Goal: Find contact information: Find contact information

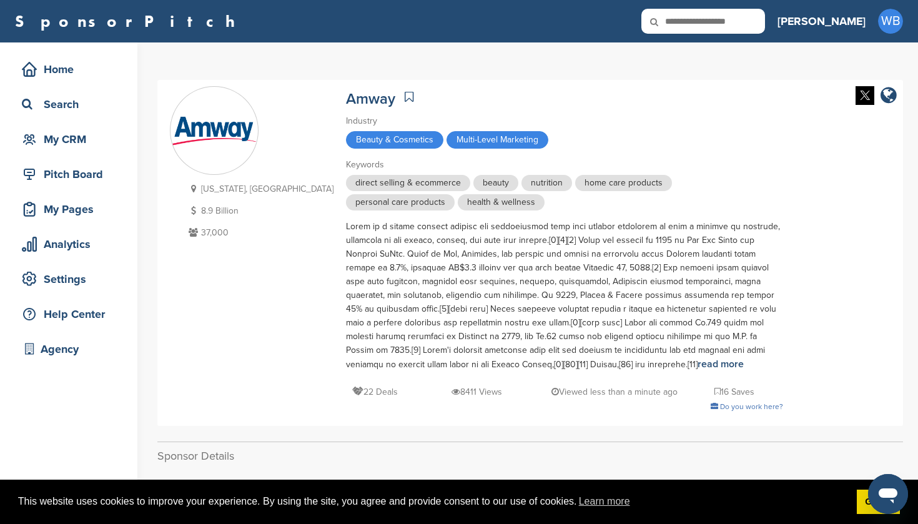
click at [765, 26] on input "text" at bounding box center [703, 21] width 124 height 25
type input "******"
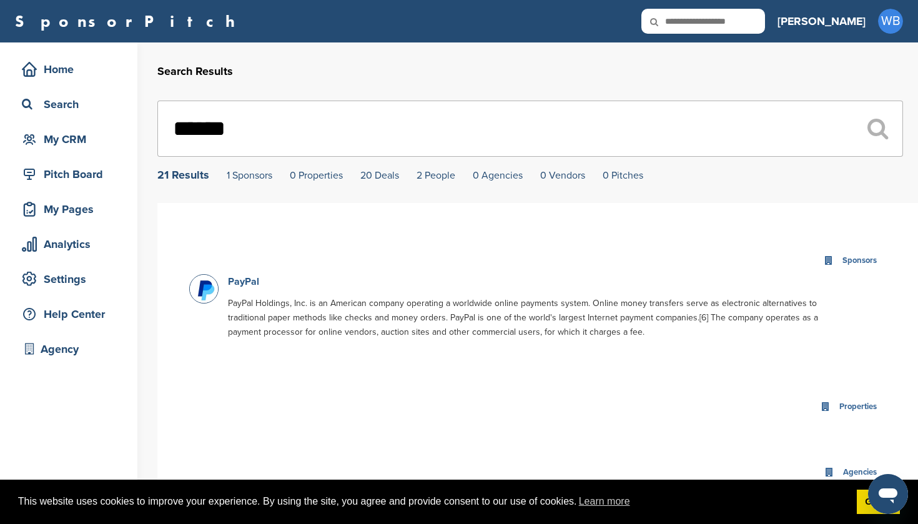
click at [237, 285] on link "PayPal" at bounding box center [243, 281] width 31 height 12
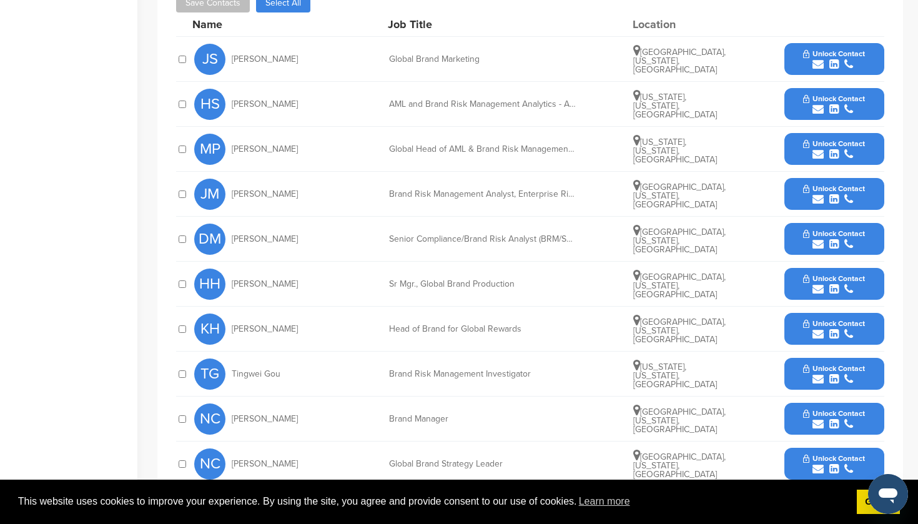
scroll to position [607, 0]
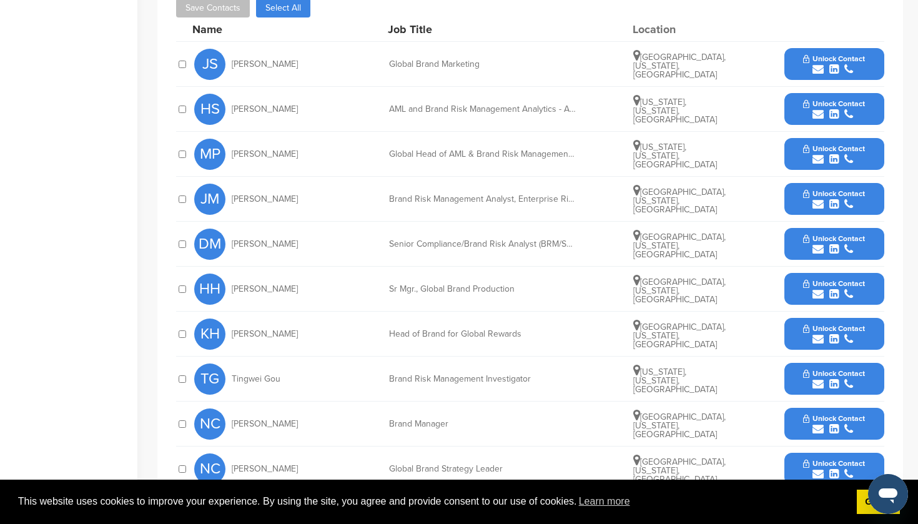
click at [829, 66] on icon "submit" at bounding box center [833, 69] width 9 height 11
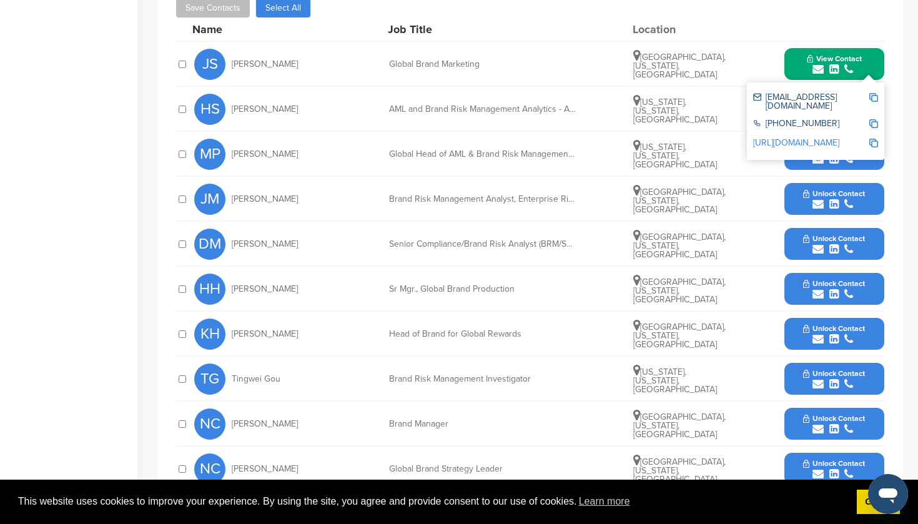
click at [770, 52] on div "JS Jessica Sturges Global Brand Marketing San Francisco, California, United Sta…" at bounding box center [539, 64] width 690 height 44
click at [865, 32] on div at bounding box center [834, 29] width 100 height 11
click at [833, 56] on span "View Contact" at bounding box center [834, 58] width 55 height 9
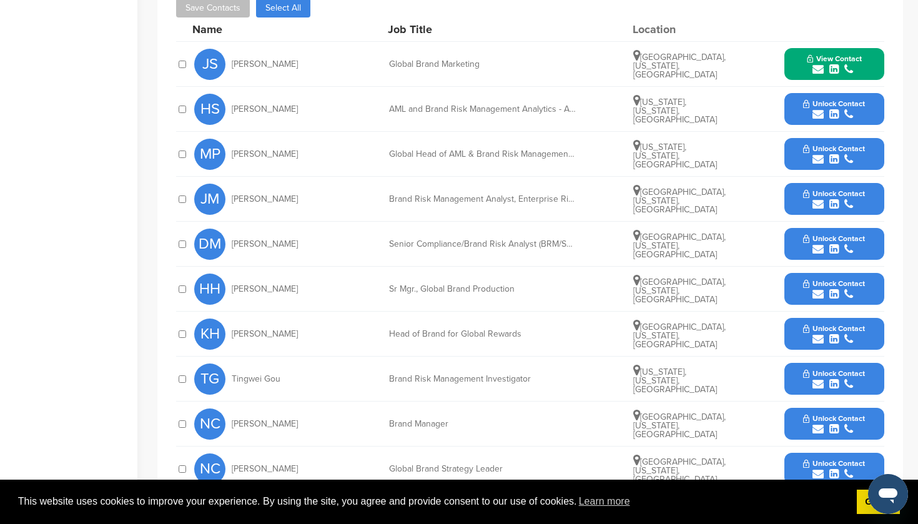
click at [828, 104] on span "Unlock Contact" at bounding box center [834, 103] width 62 height 9
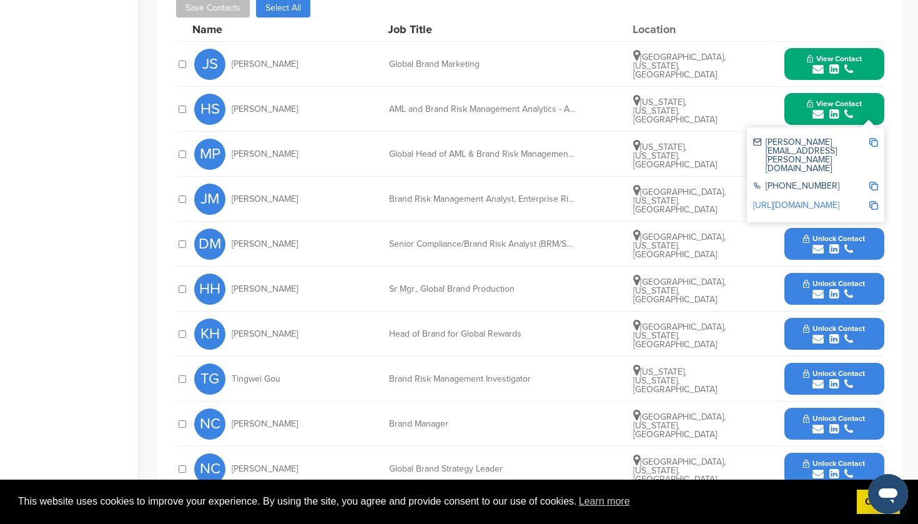
click at [828, 104] on span "View Contact" at bounding box center [834, 103] width 55 height 9
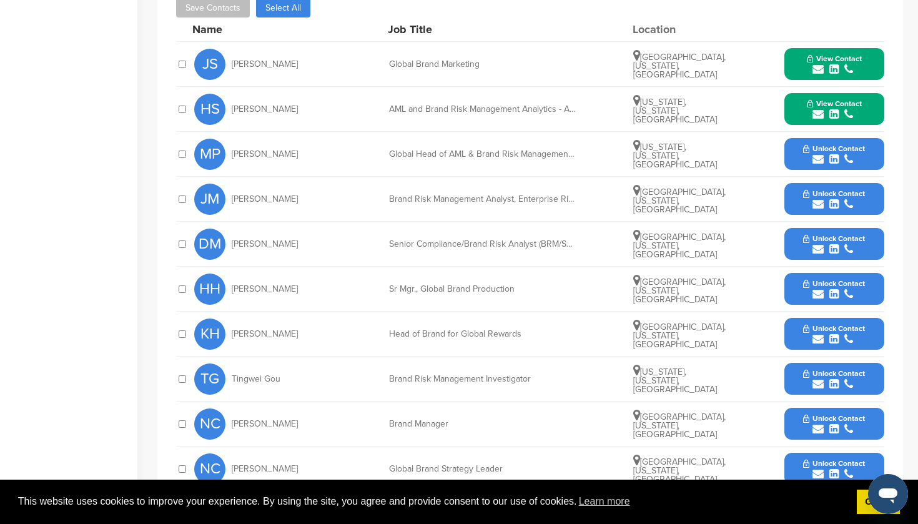
click at [822, 143] on button "Unlock Contact" at bounding box center [834, 153] width 92 height 37
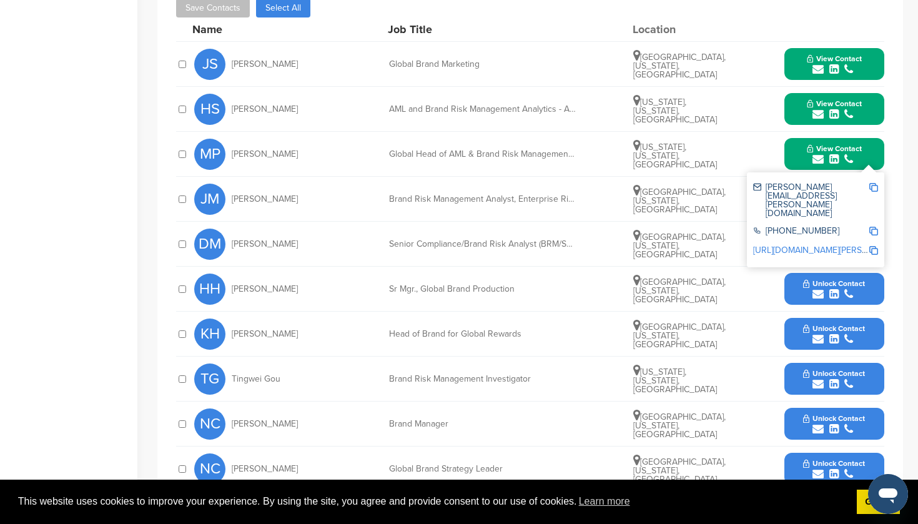
click at [822, 143] on button "View Contact" at bounding box center [834, 153] width 85 height 37
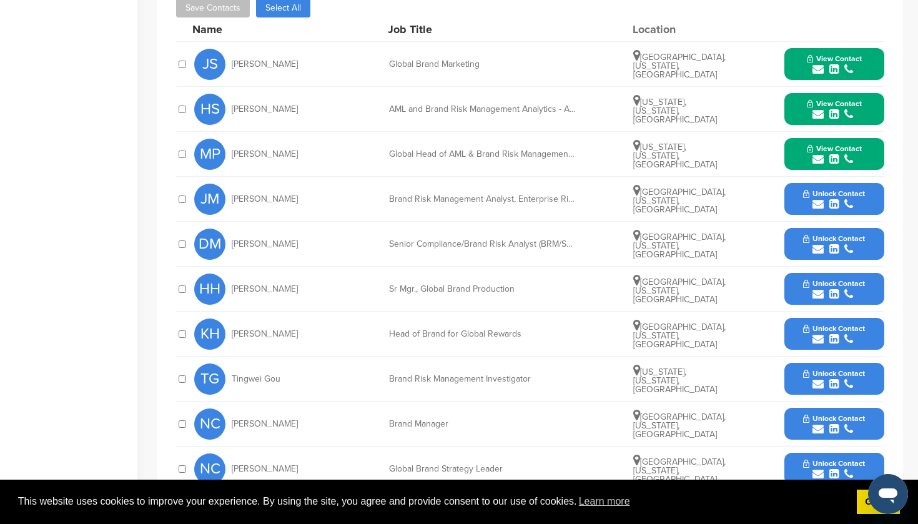
click at [830, 197] on span "Unlock Contact" at bounding box center [834, 193] width 62 height 9
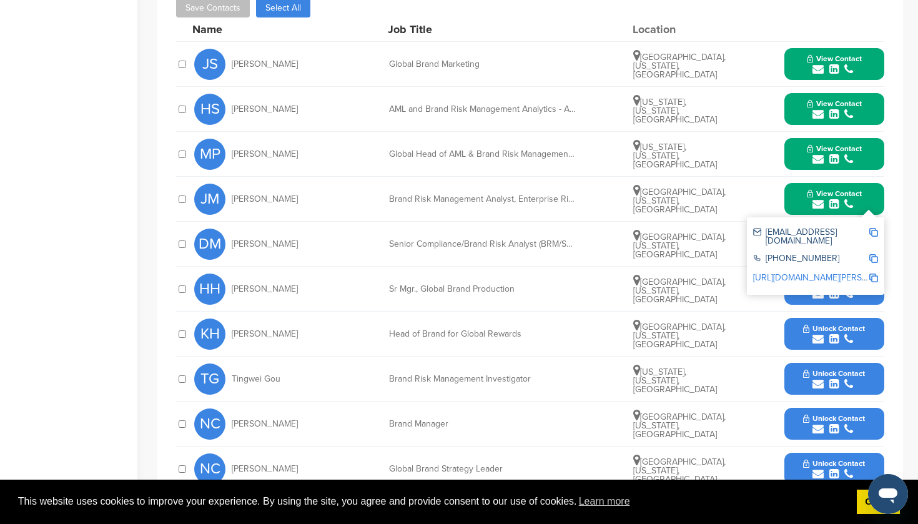
click at [830, 197] on span "View Contact" at bounding box center [834, 193] width 55 height 9
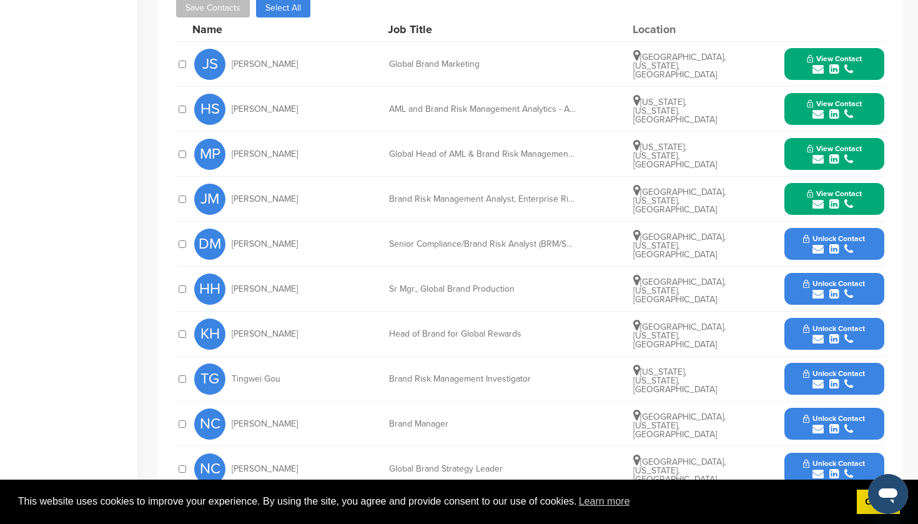
click at [831, 239] on span "Unlock Contact" at bounding box center [834, 238] width 62 height 9
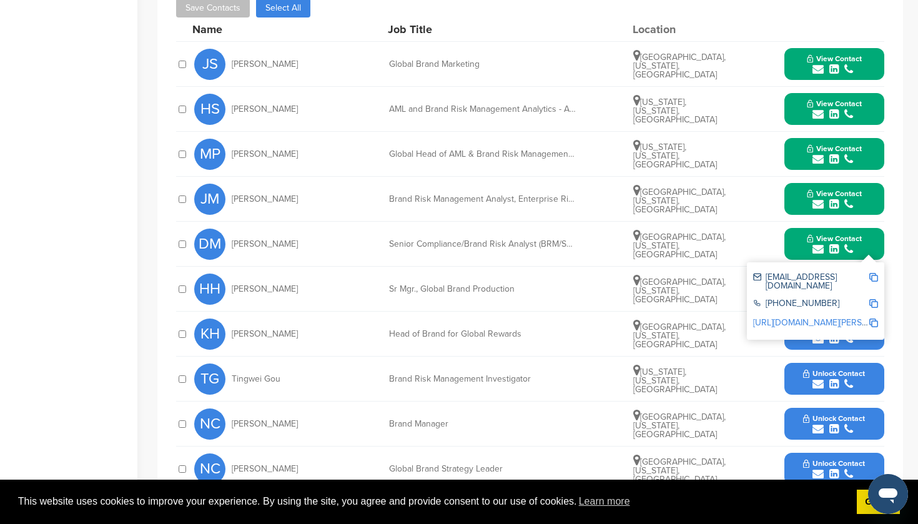
click at [831, 239] on span "View Contact" at bounding box center [834, 238] width 55 height 9
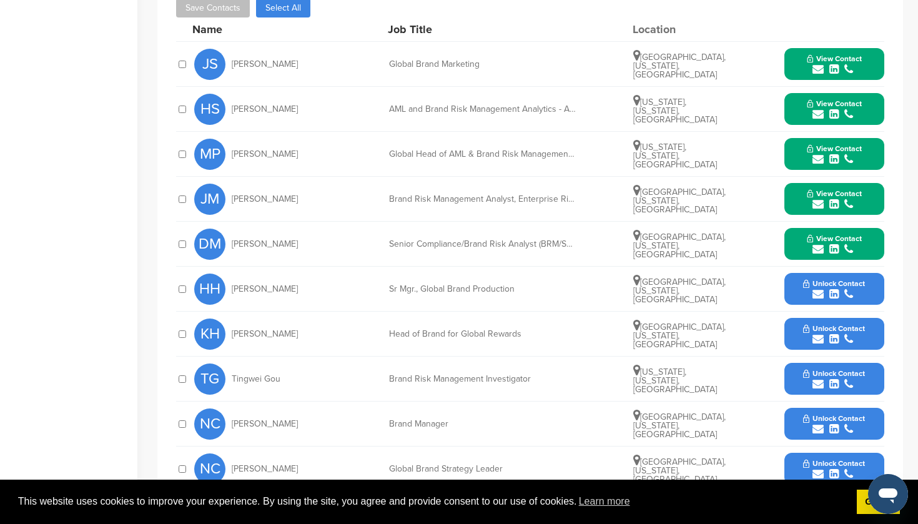
click at [823, 282] on span "Unlock Contact" at bounding box center [834, 283] width 62 height 9
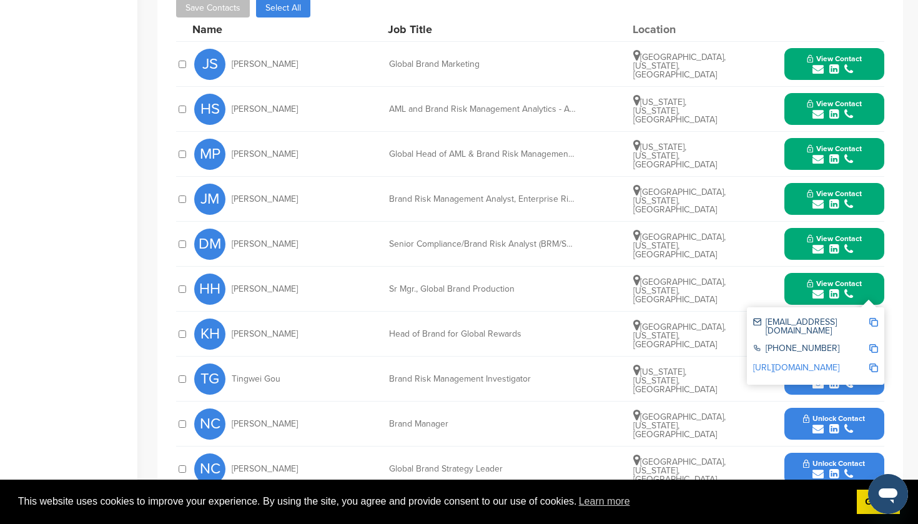
click at [823, 282] on span "View Contact" at bounding box center [834, 283] width 55 height 9
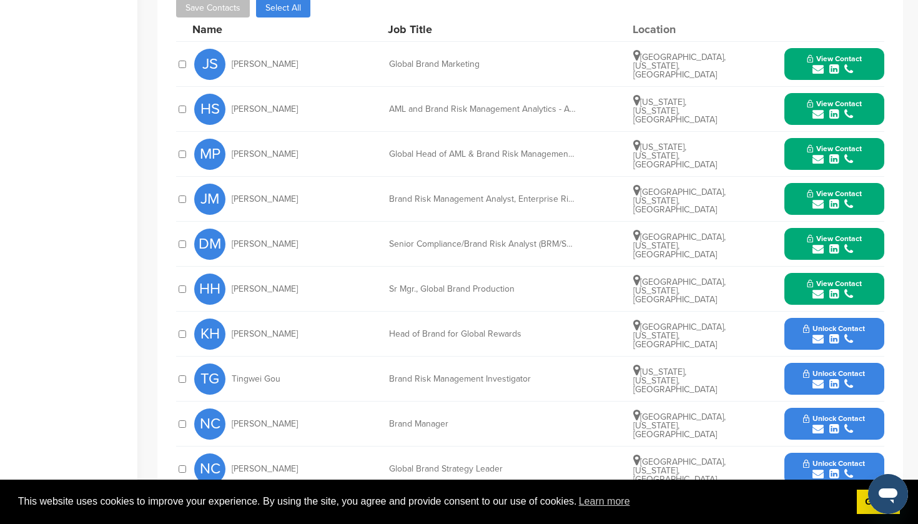
click at [828, 328] on span "Unlock Contact" at bounding box center [834, 328] width 62 height 9
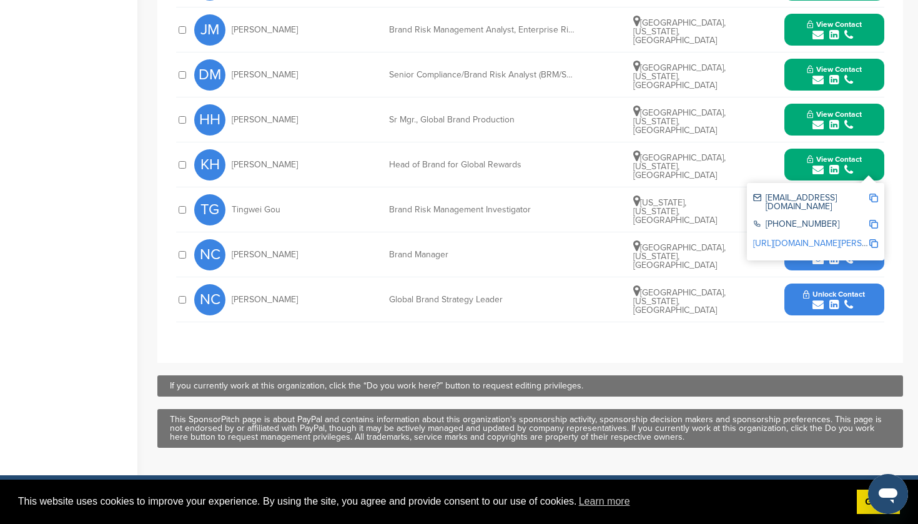
scroll to position [783, 0]
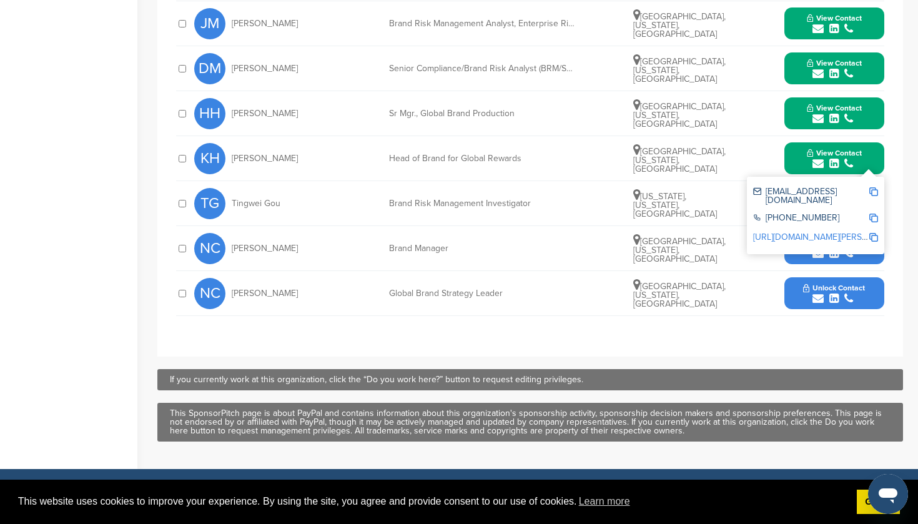
click at [805, 324] on div "**********" at bounding box center [530, 64] width 708 height 522
click at [833, 156] on span "View Contact" at bounding box center [834, 153] width 55 height 9
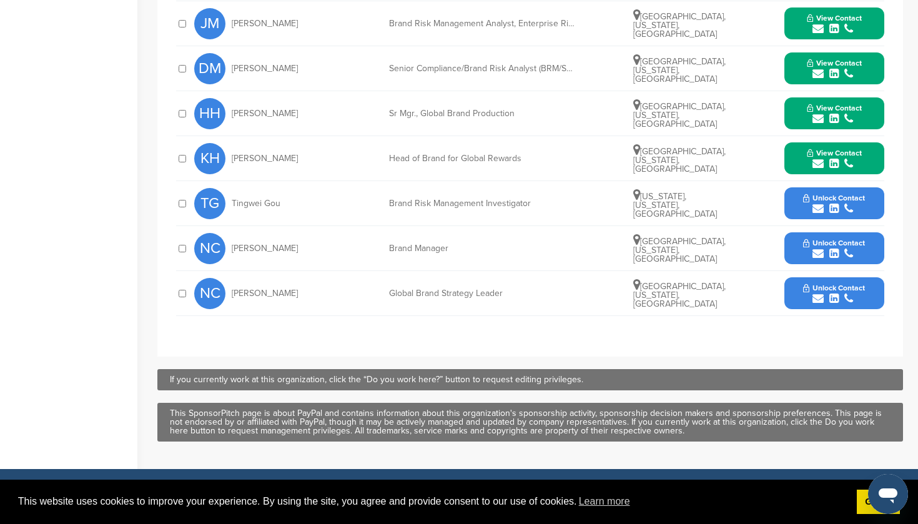
click at [831, 194] on span "Unlock Contact" at bounding box center [834, 198] width 62 height 9
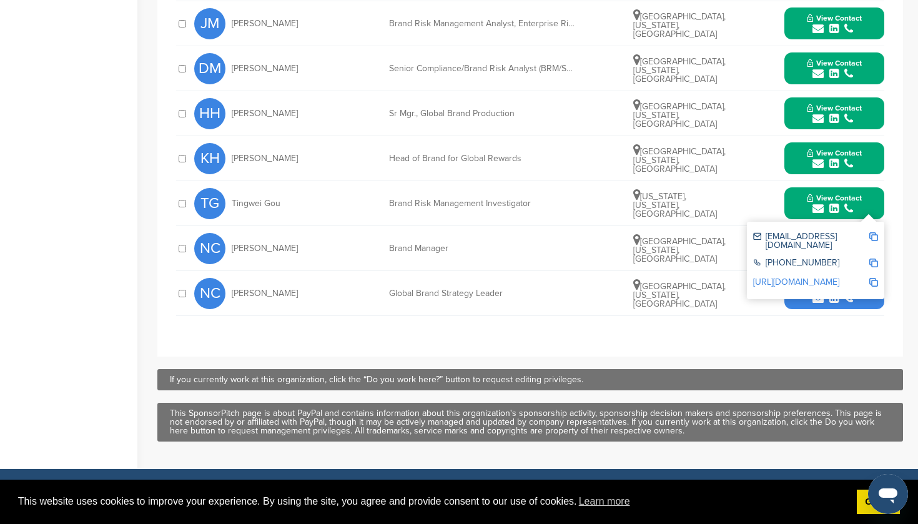
click at [829, 299] on icon "submit" at bounding box center [833, 298] width 9 height 11
